Goal: Information Seeking & Learning: Learn about a topic

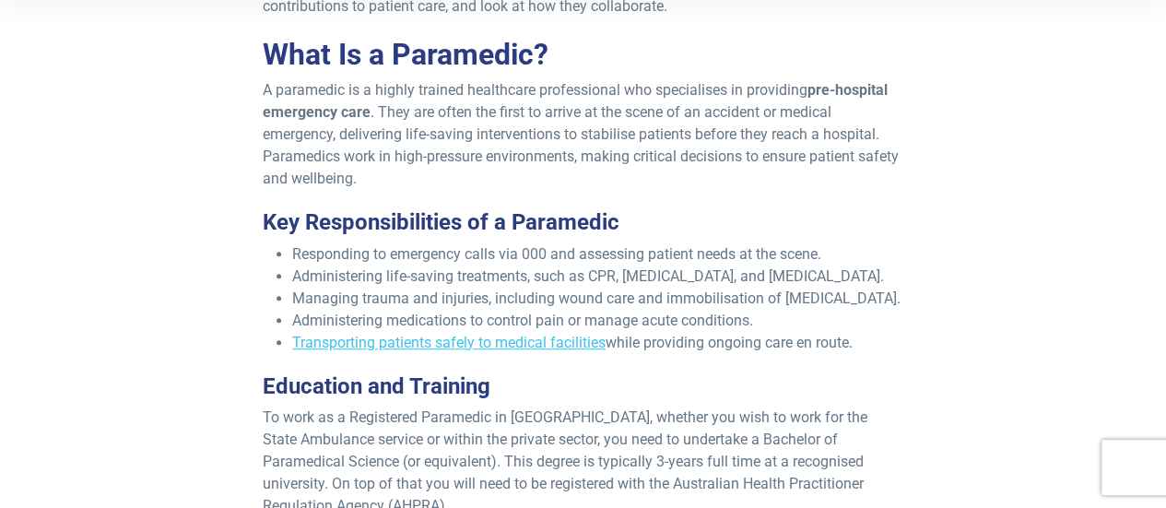
scroll to position [529, 0]
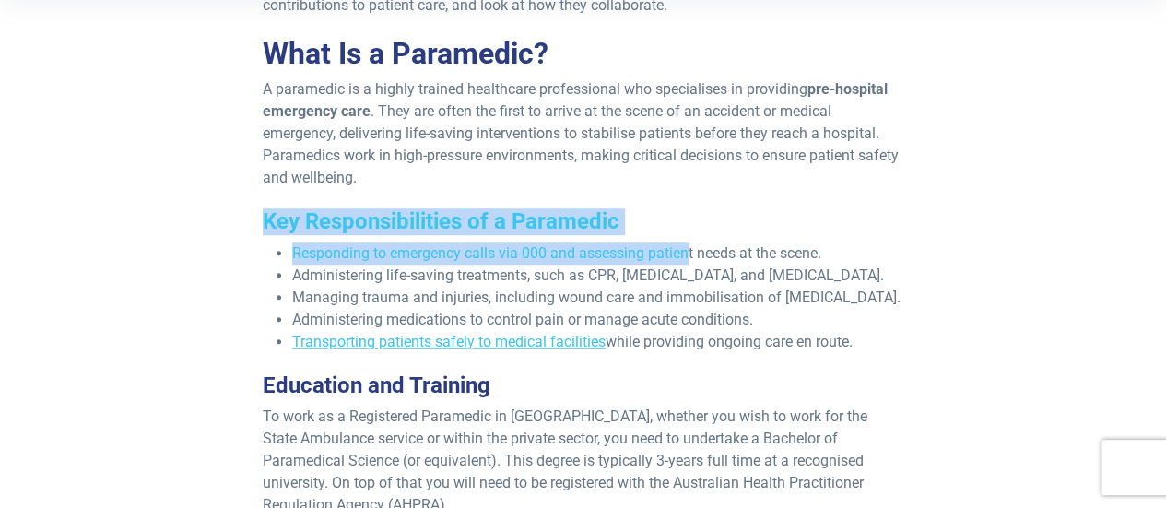
drag, startPoint x: 249, startPoint y: 224, endPoint x: 691, endPoint y: 260, distance: 443.9
click at [689, 258] on li "Responding to emergency calls via 000 and assessing patient needs at the scene." at bounding box center [597, 253] width 611 height 22
drag, startPoint x: 547, startPoint y: 253, endPoint x: 261, endPoint y: 219, distance: 288.7
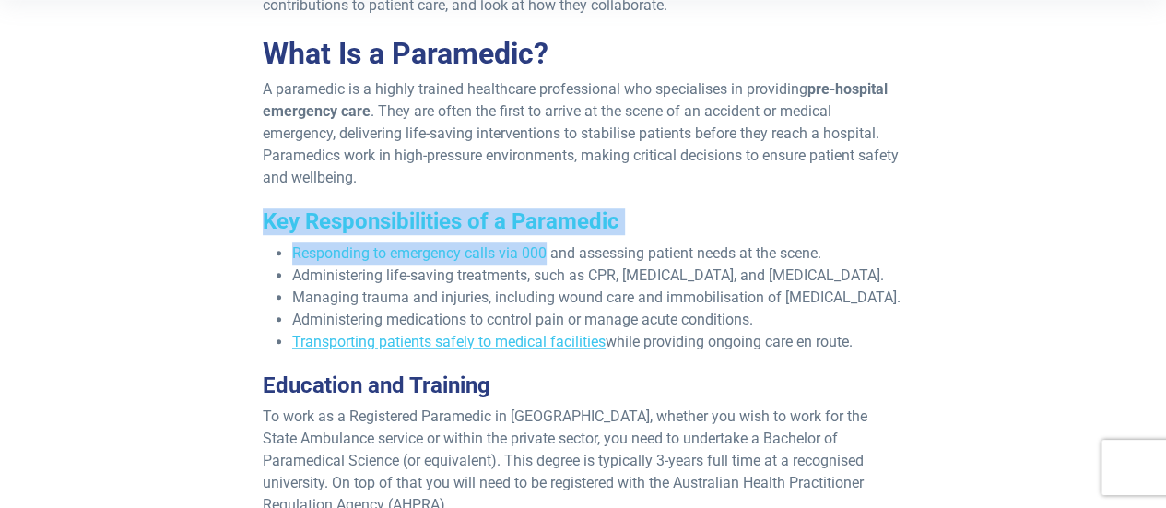
click at [363, 218] on h3 "Key Responsibilities of a Paramedic" at bounding box center [583, 221] width 641 height 27
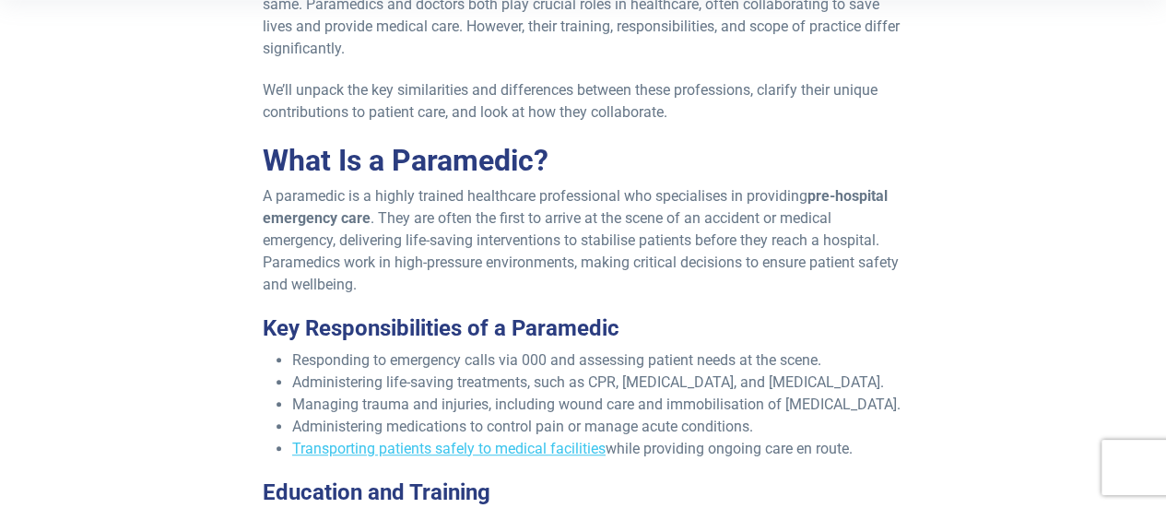
scroll to position [423, 0]
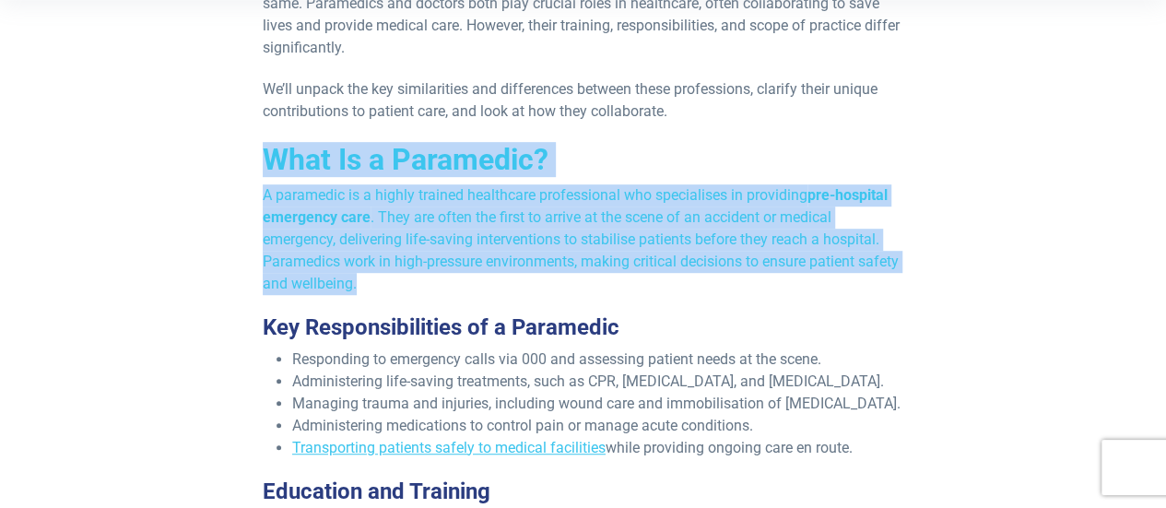
drag, startPoint x: 271, startPoint y: 159, endPoint x: 481, endPoint y: 281, distance: 242.8
click at [481, 281] on p "A paramedic is a highly trained healthcare professional who specialises in prov…" at bounding box center [583, 239] width 641 height 111
drag, startPoint x: 401, startPoint y: 278, endPoint x: 260, endPoint y: 142, distance: 196.2
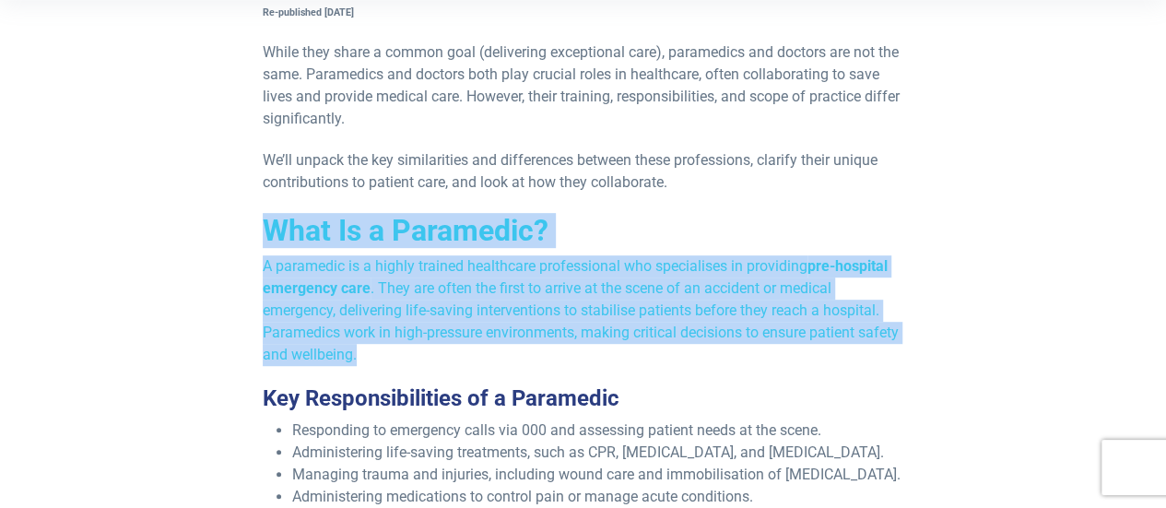
scroll to position [350, 0]
